Goal: Ask a question

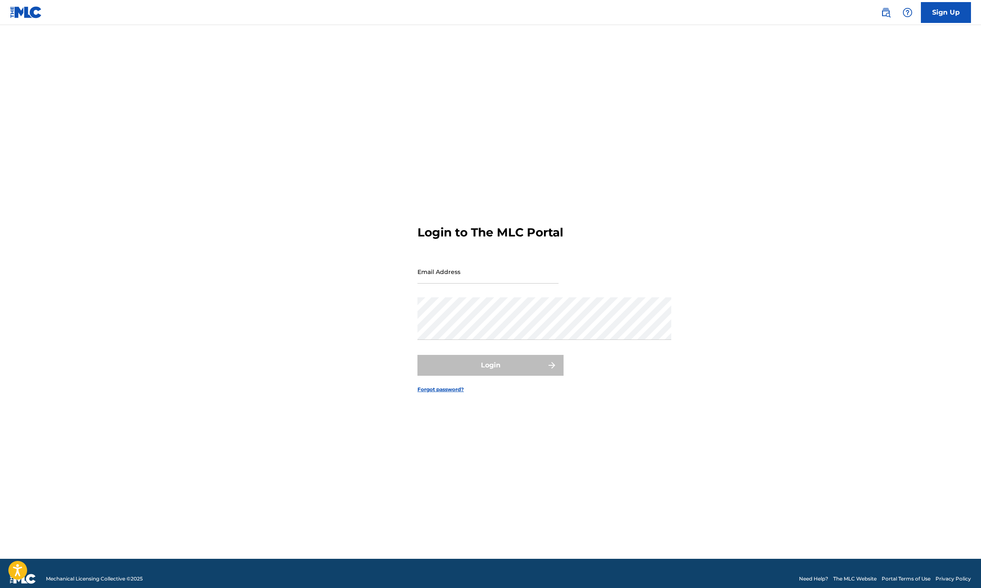
type input "[EMAIL_ADDRESS][DOMAIN_NAME]"
click at [498, 376] on button "Login" at bounding box center [490, 365] width 146 height 21
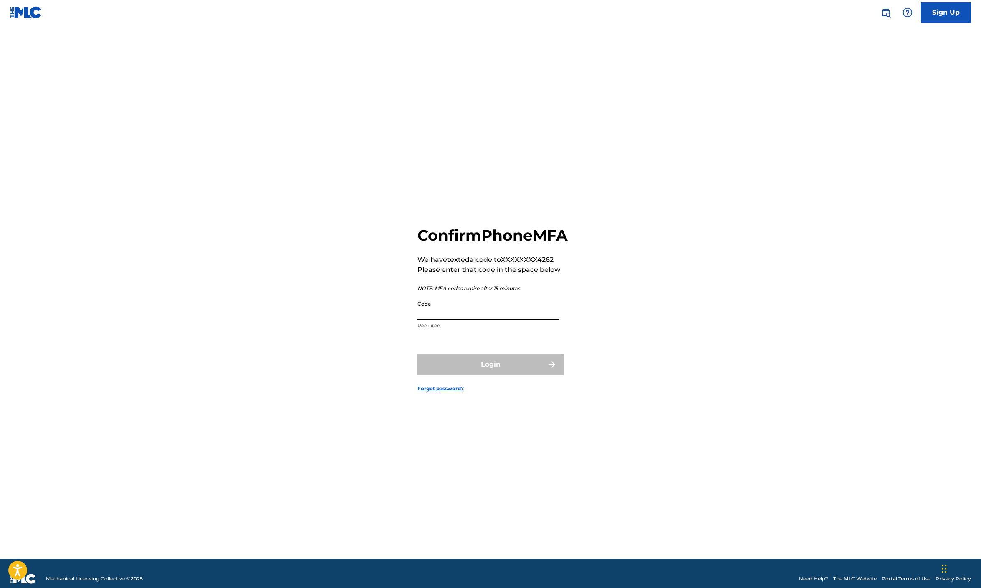
click at [419, 302] on input "Code" at bounding box center [487, 309] width 141 height 24
type input "579714"
click at [490, 375] on button "Login" at bounding box center [490, 364] width 146 height 21
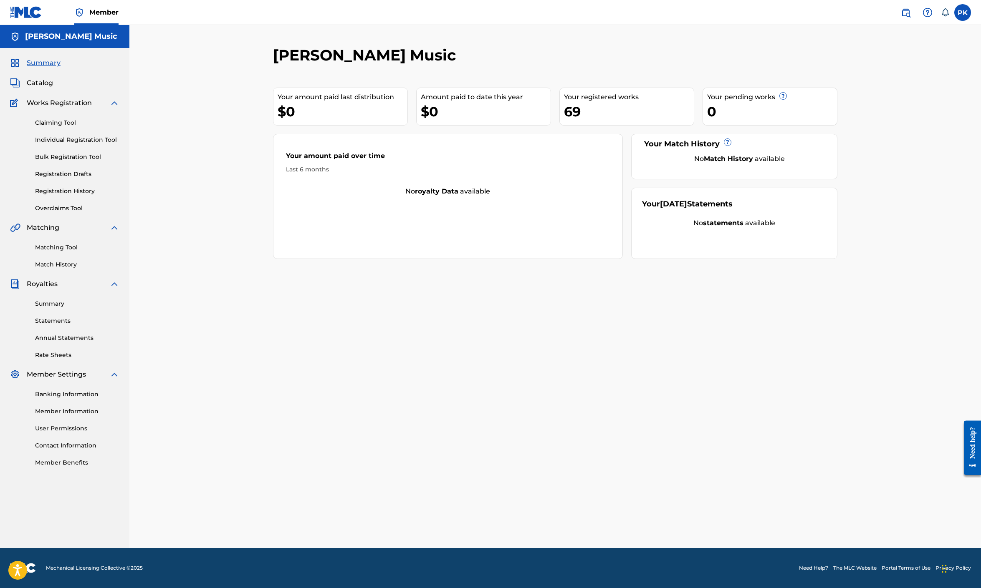
click at [53, 88] on span "Catalog" at bounding box center [40, 83] width 26 height 10
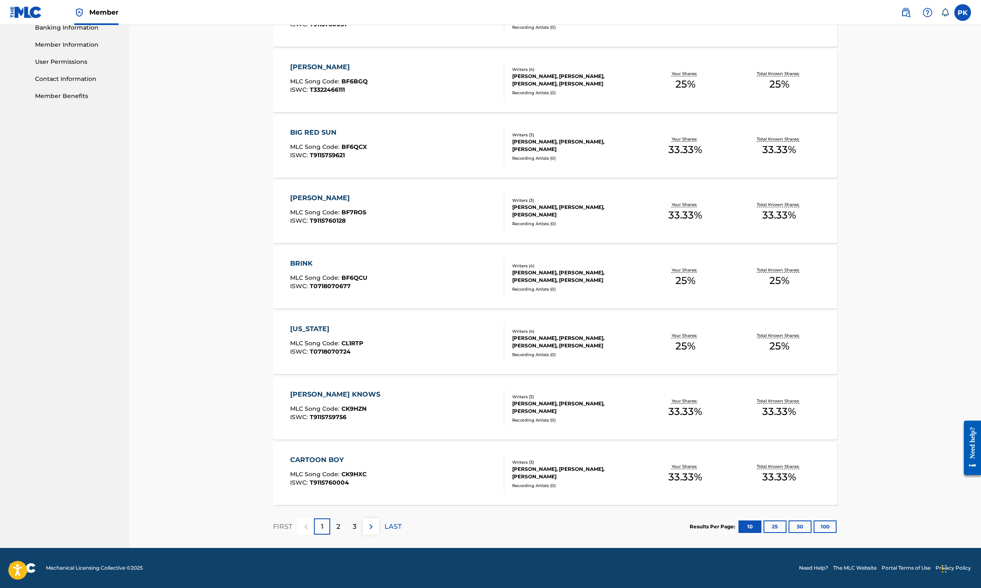
scroll to position [646, 0]
click at [836, 521] on button "100" at bounding box center [824, 527] width 23 height 13
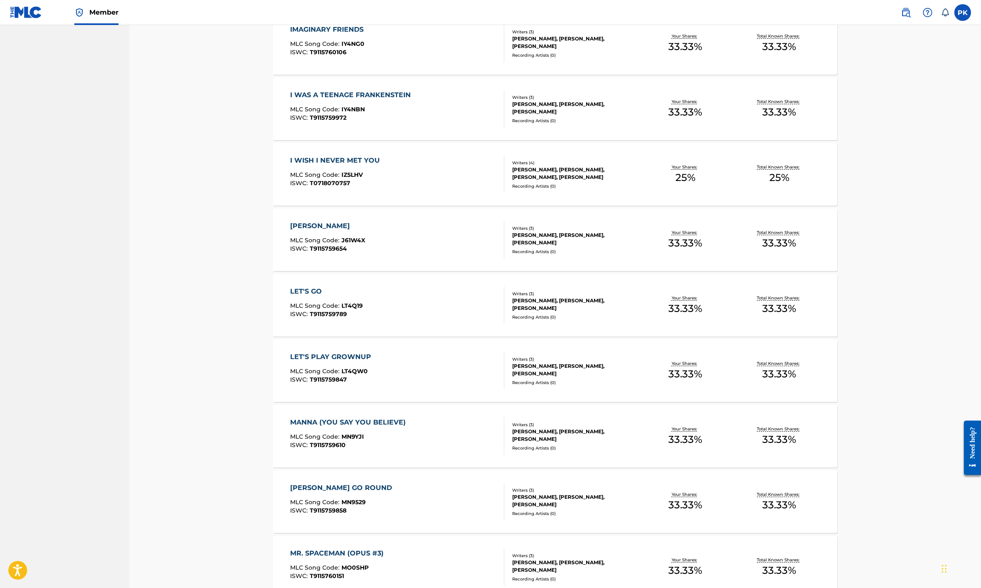
scroll to position [2045, 0]
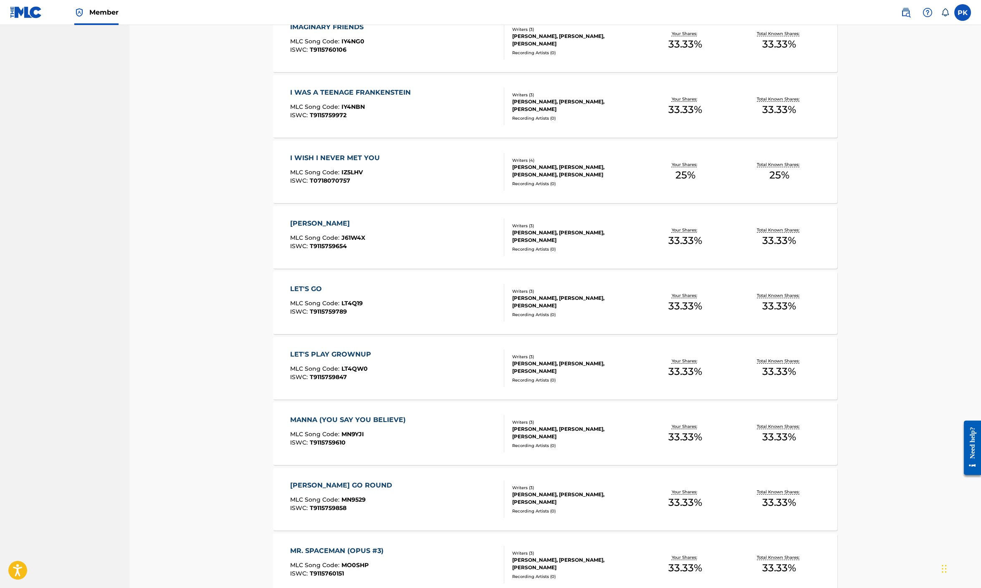
click at [391, 98] on div "I WAS A TEENAGE FRANKENSTEIN" at bounding box center [352, 93] width 125 height 10
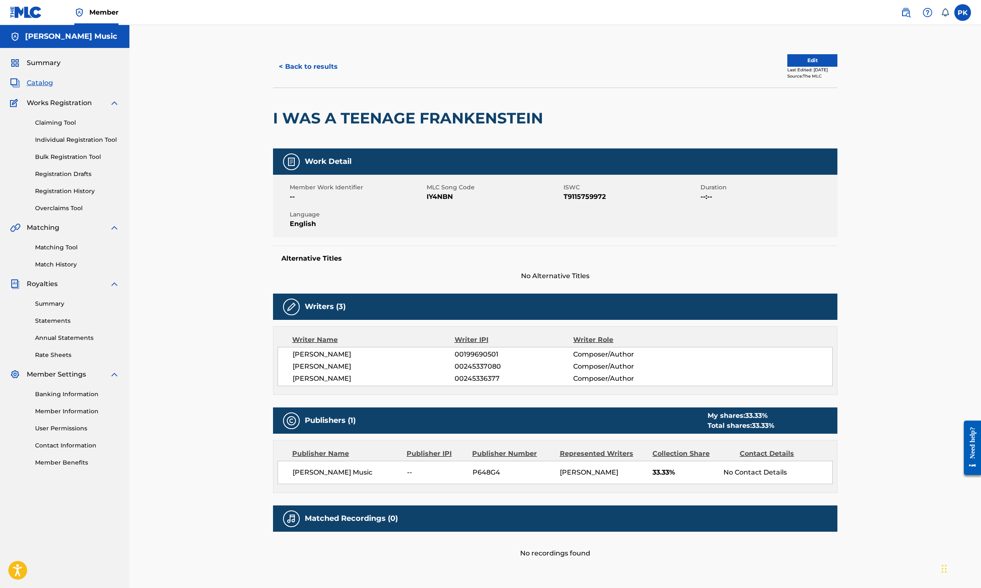
click at [61, 68] on span "Summary" at bounding box center [44, 63] width 34 height 10
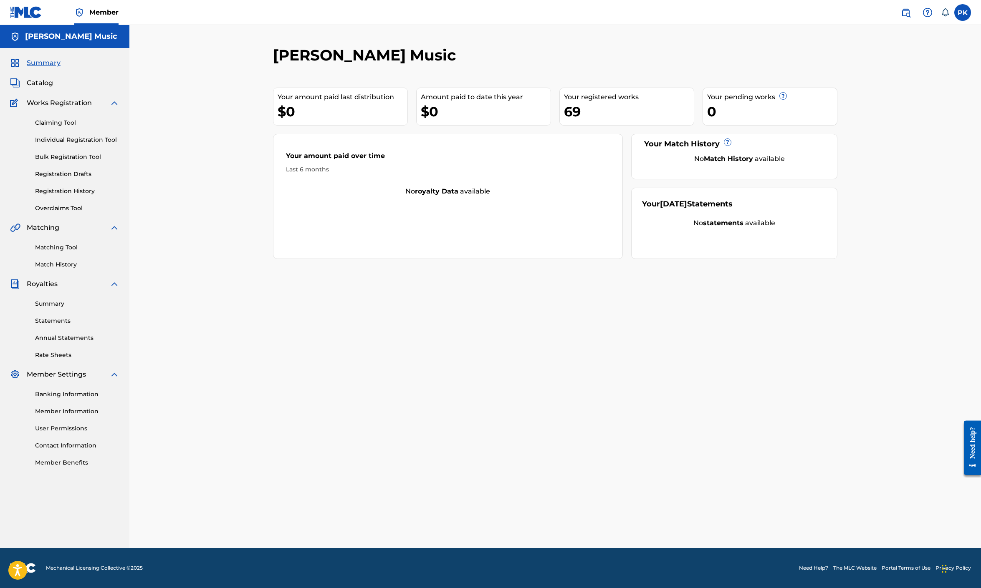
click at [53, 88] on span "Catalog" at bounding box center [40, 83] width 26 height 10
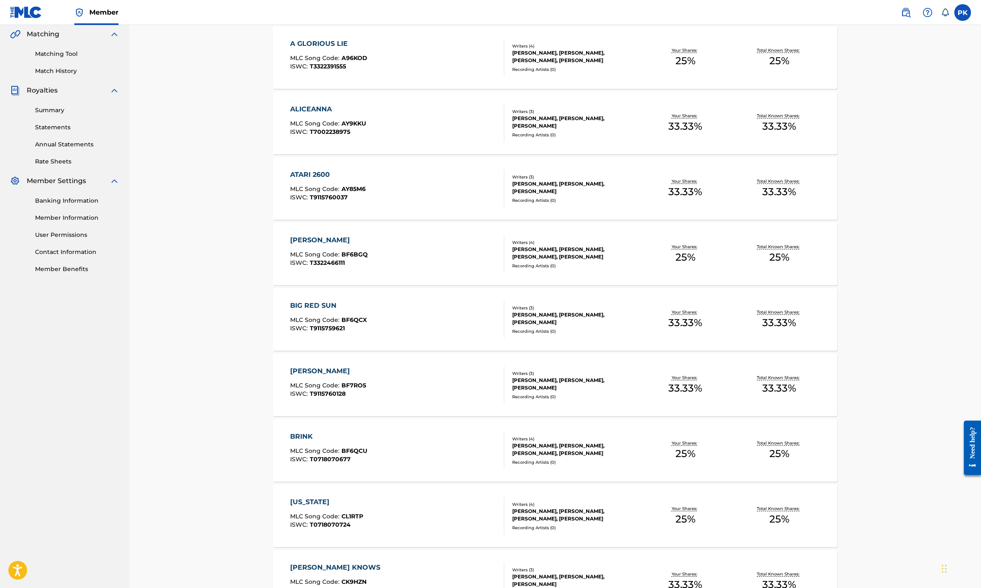
scroll to position [196, 0]
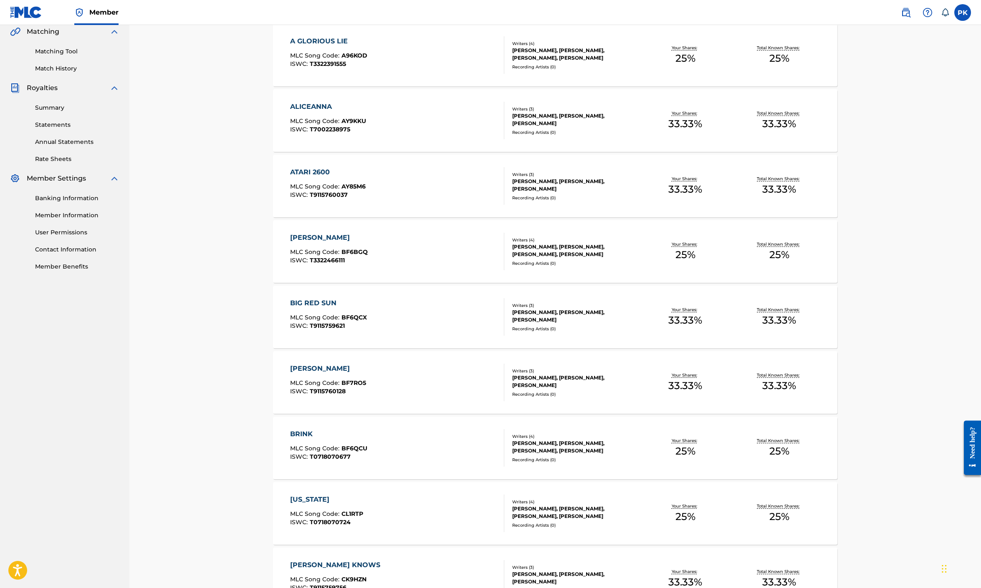
click at [323, 46] on div "A GLORIOUS LIE" at bounding box center [328, 41] width 77 height 10
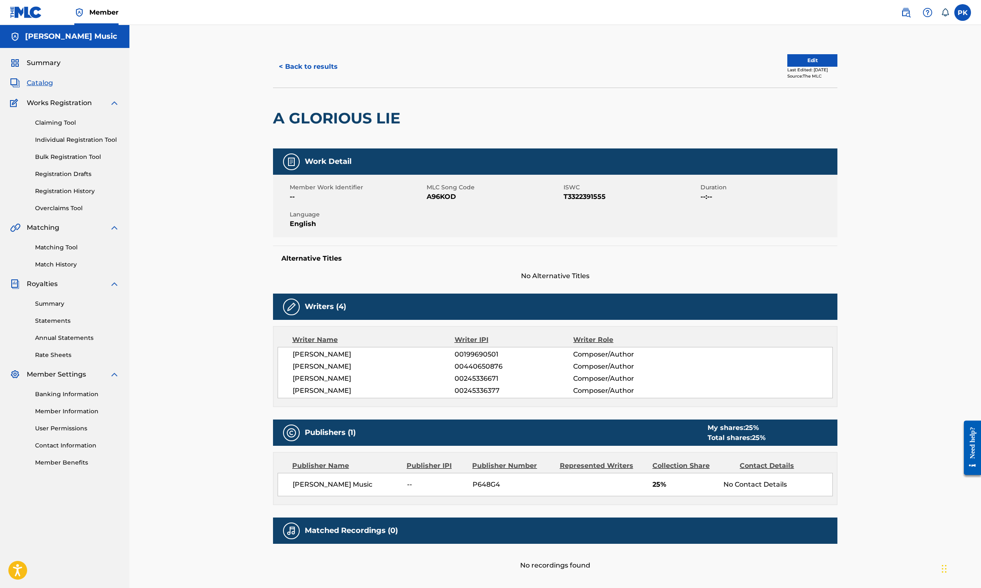
click at [293, 77] on button "< Back to results" at bounding box center [308, 66] width 71 height 21
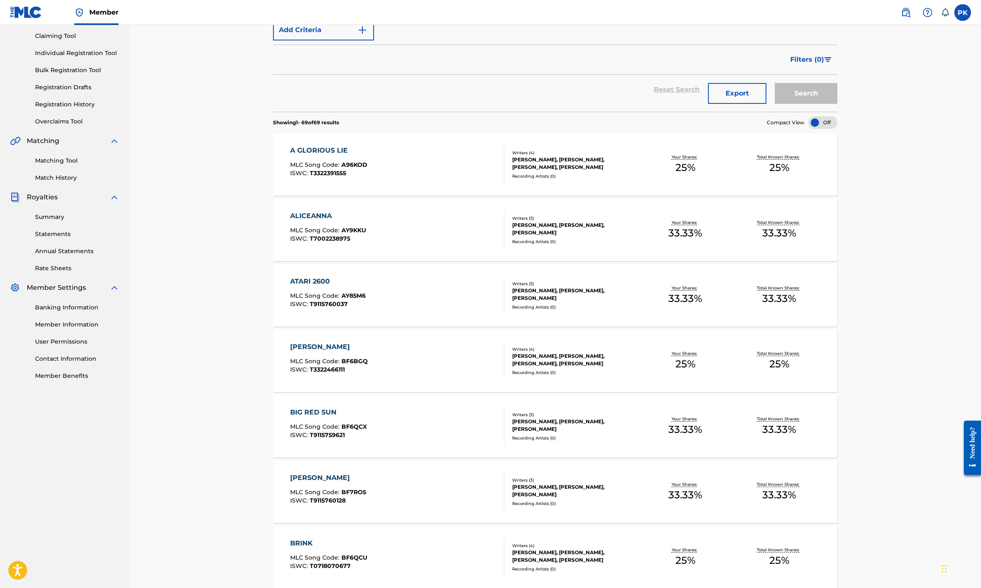
scroll to position [78, 0]
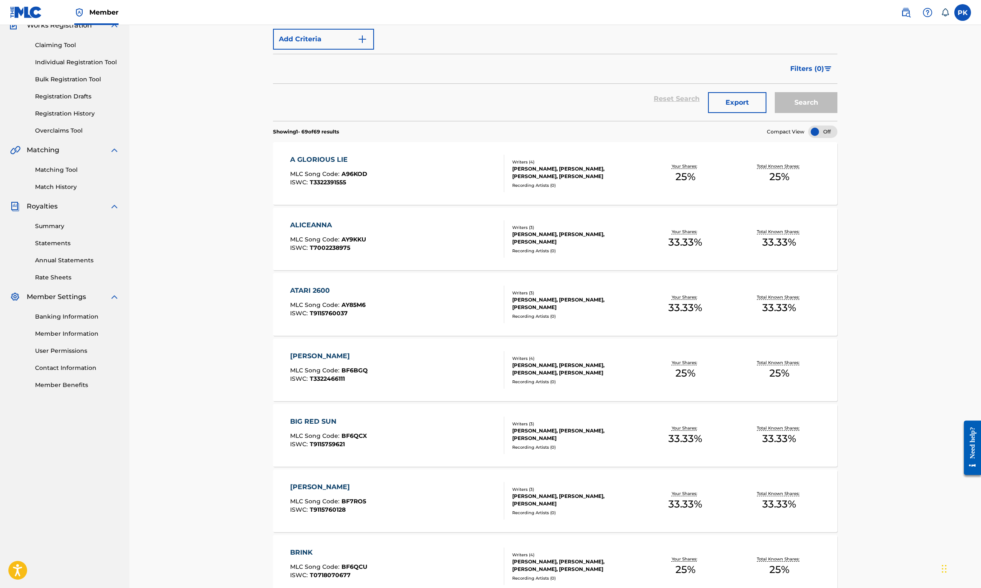
click at [86, 174] on link "Matching Tool" at bounding box center [77, 170] width 84 height 9
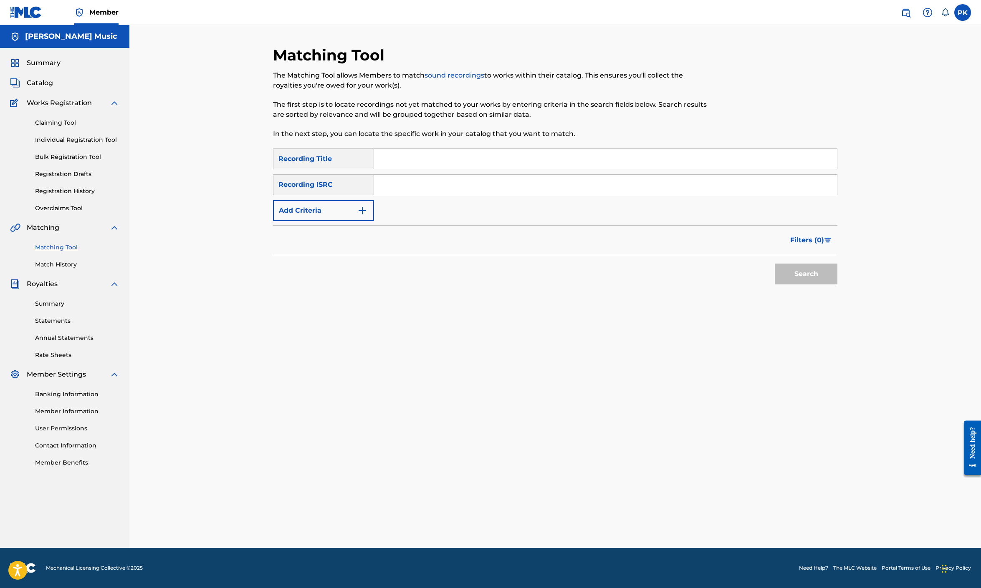
click at [462, 169] on input "Search Form" at bounding box center [605, 159] width 463 height 20
click at [454, 289] on div "Search" at bounding box center [555, 271] width 564 height 33
click at [922, 18] on img at bounding box center [927, 13] width 10 height 10
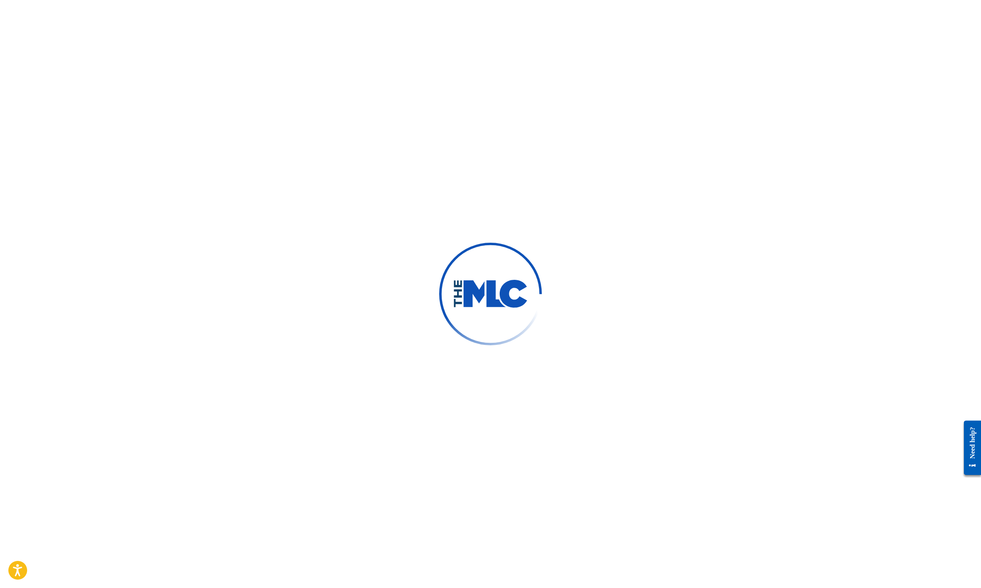
type input "[PERSON_NAME]"
type input "[EMAIL_ADDRESS][DOMAIN_NAME]"
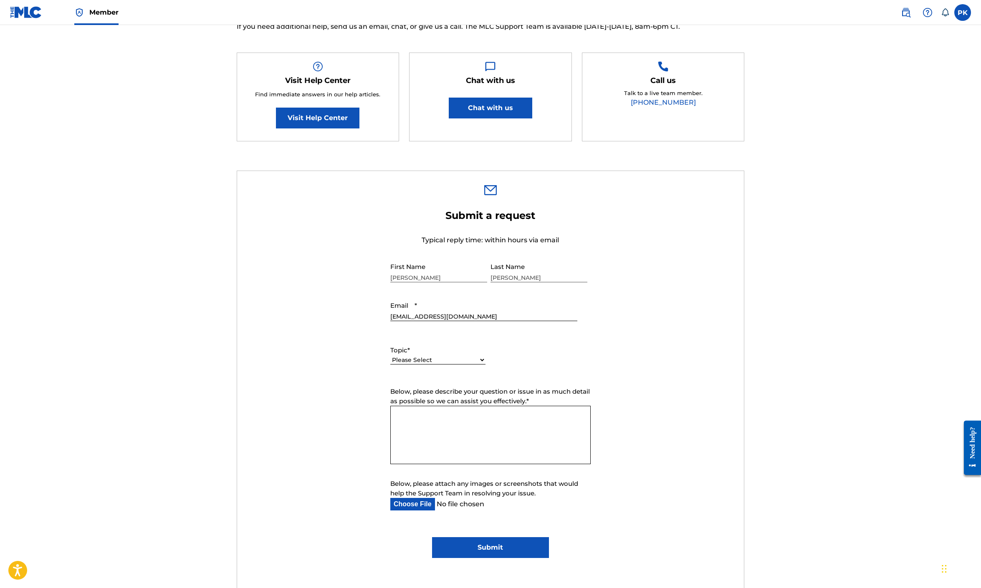
scroll to position [118, 0]
click at [474, 118] on button "Chat with us" at bounding box center [490, 107] width 83 height 21
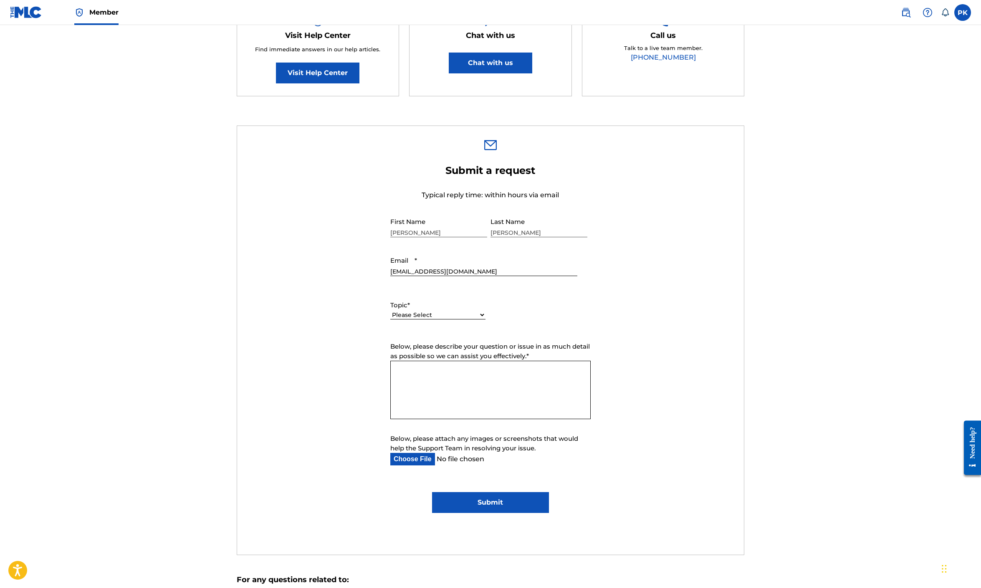
scroll to position [164, 0]
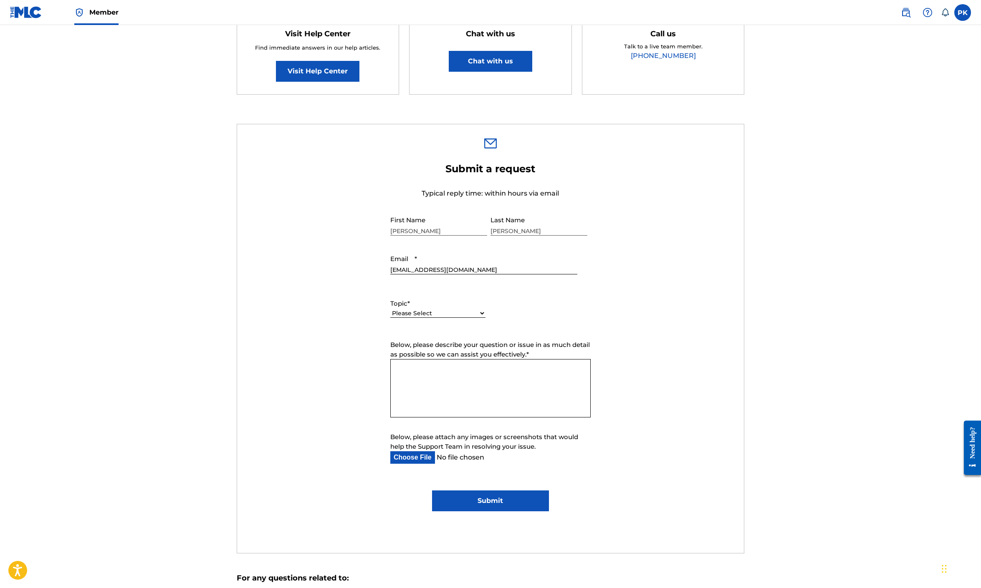
click at [969, 469] on div "Need help?" at bounding box center [971, 448] width 11 height 42
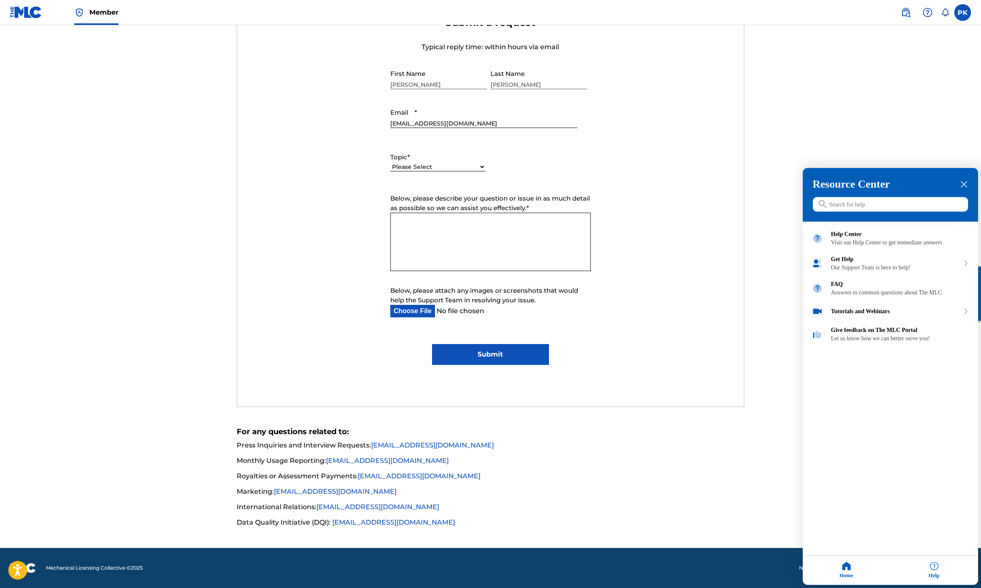
scroll to position [530, 0]
click at [965, 185] on icon "close resource center" at bounding box center [964, 185] width 6 height 6
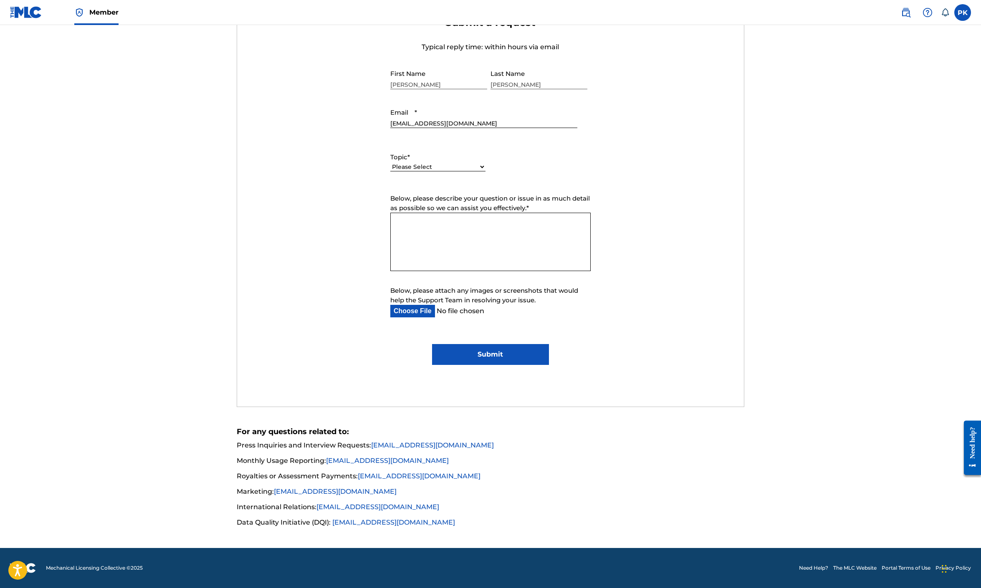
click at [744, 188] on form "Submit a request Typical reply time: within hours via email First Name [PERSON_…" at bounding box center [490, 190] width 507 height 349
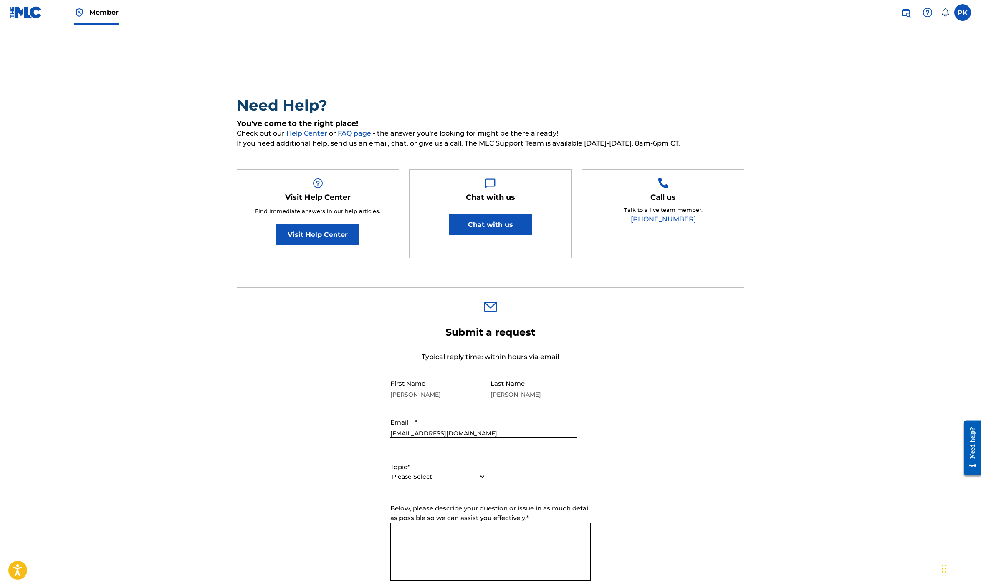
scroll to position [0, 0]
click at [84, 18] on img at bounding box center [79, 13] width 10 height 10
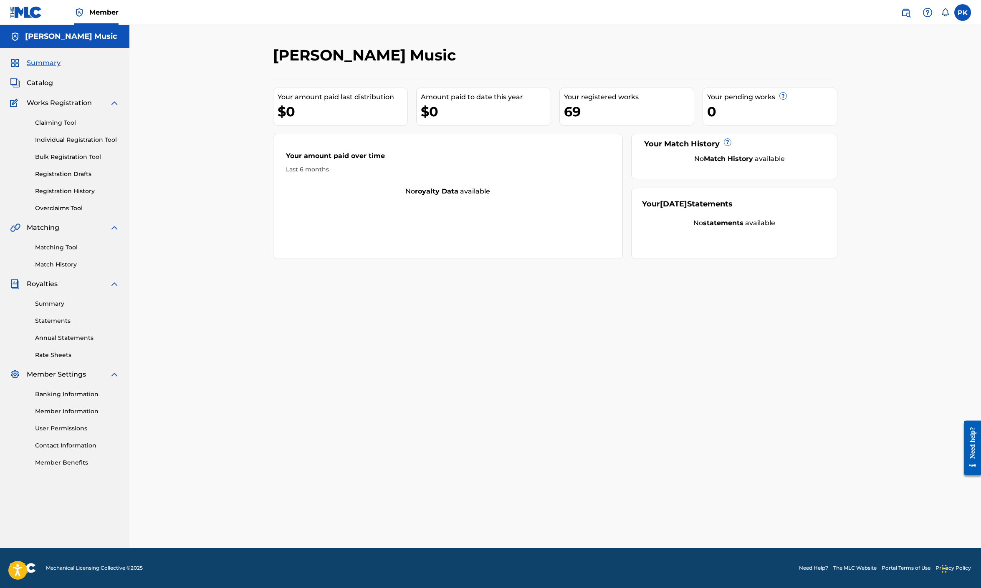
scroll to position [154, 0]
click at [114, 269] on link "Match History" at bounding box center [77, 264] width 84 height 9
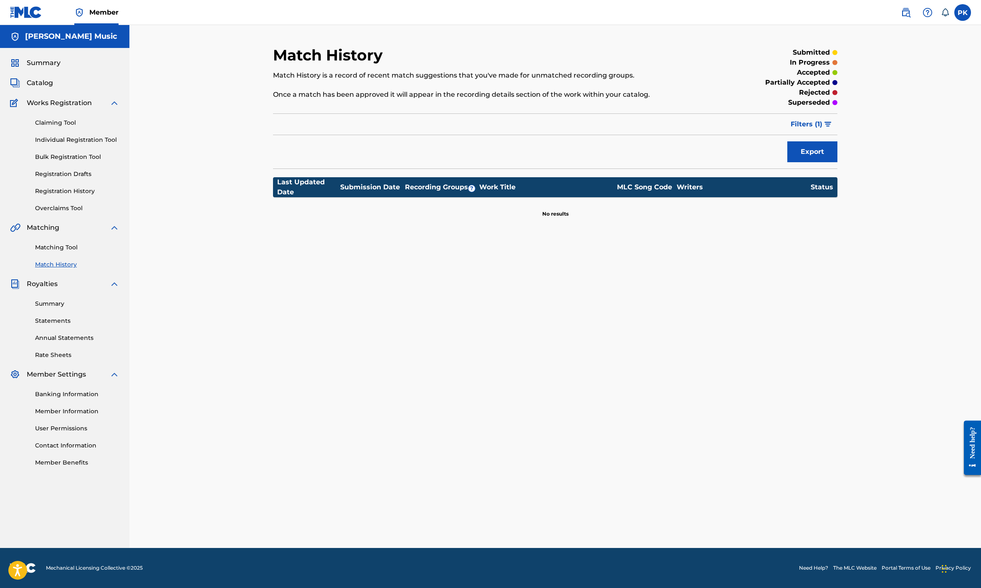
scroll to position [134, 0]
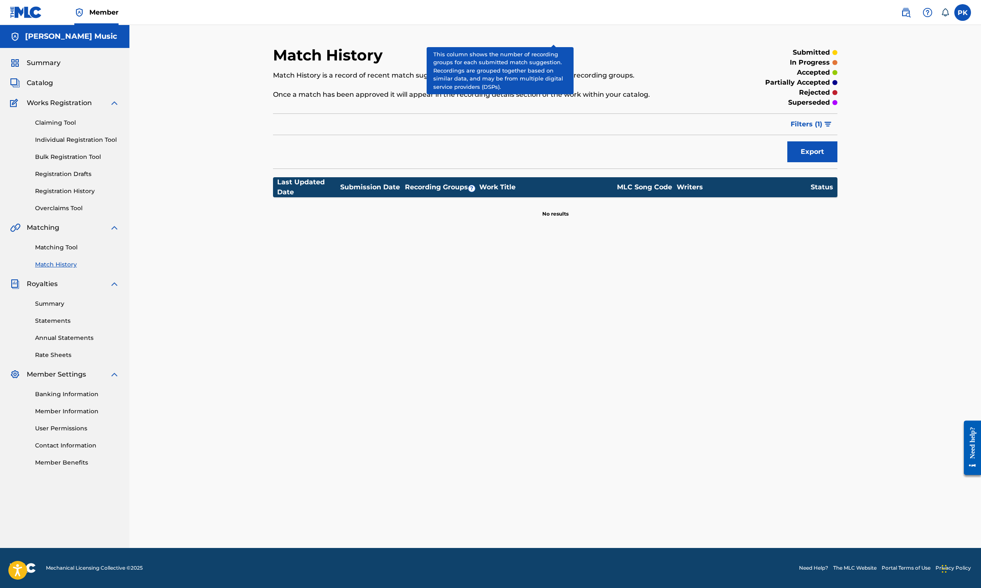
click at [475, 185] on span "?" at bounding box center [471, 188] width 7 height 7
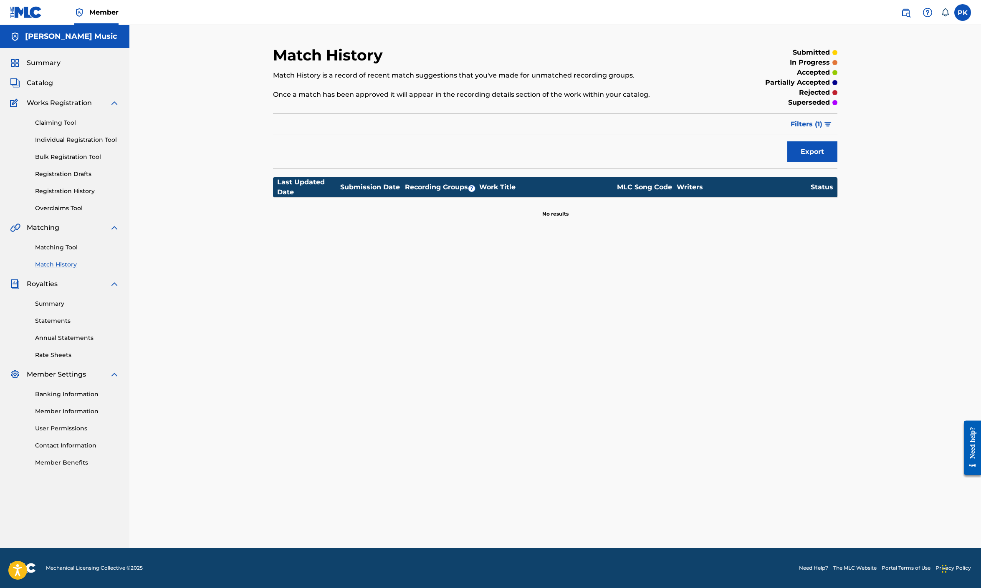
scroll to position [154, 0]
click at [98, 308] on link "Summary" at bounding box center [77, 304] width 84 height 9
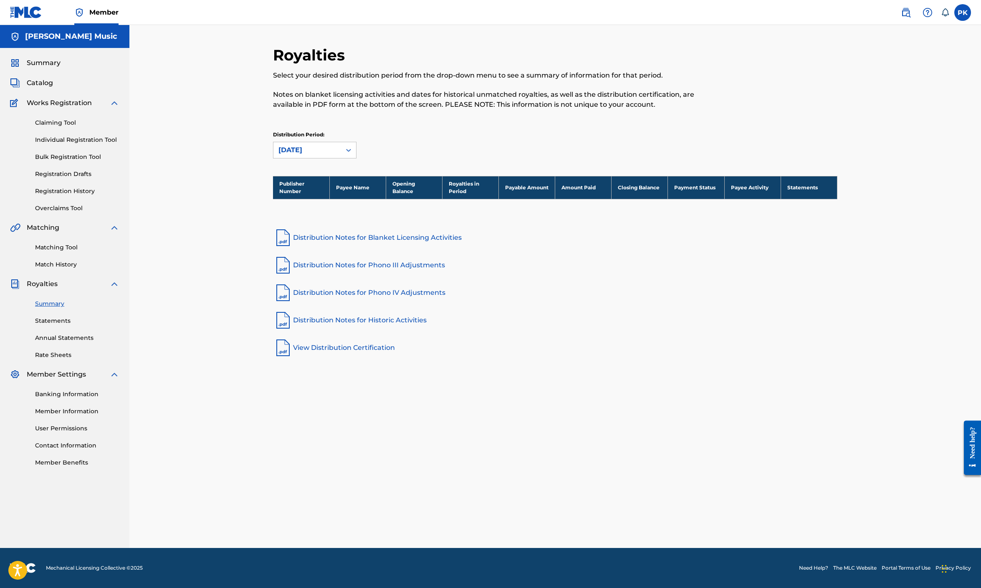
scroll to position [162, 0]
